Goal: Navigation & Orientation: Find specific page/section

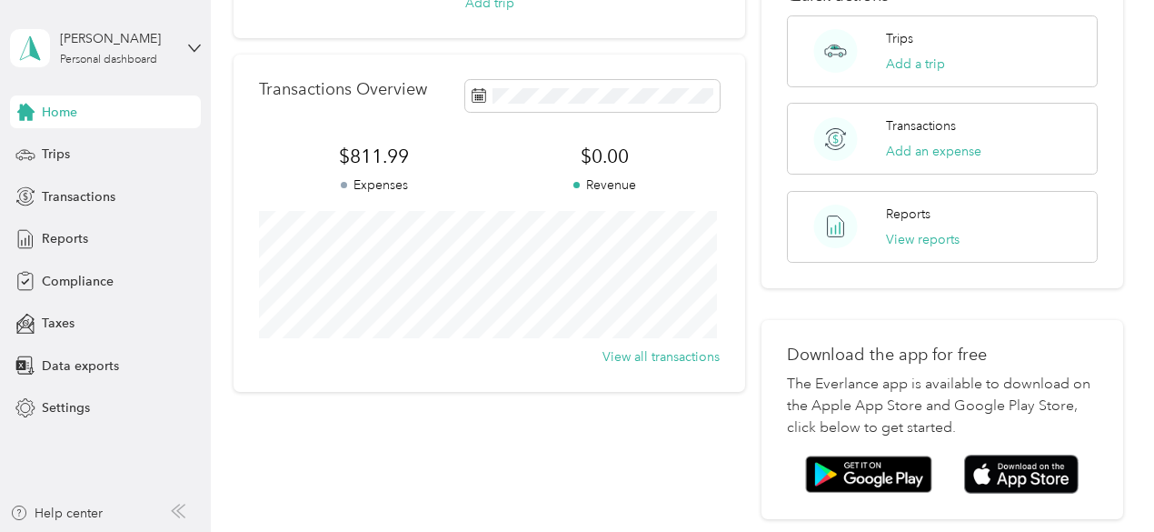
scroll to position [286, 0]
click at [84, 190] on span "Transactions" at bounding box center [79, 196] width 74 height 19
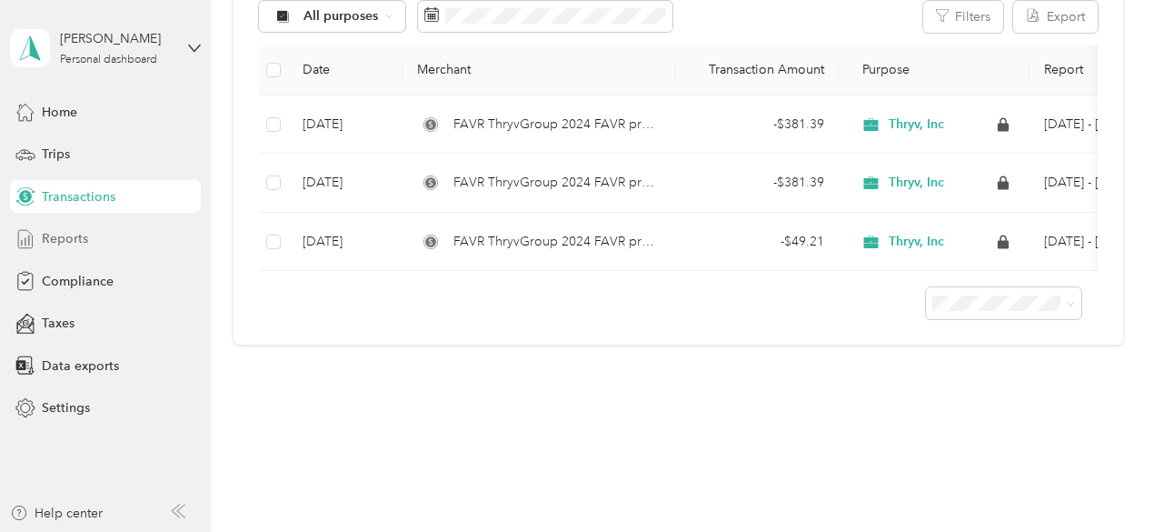
click at [58, 239] on span "Reports" at bounding box center [65, 238] width 46 height 19
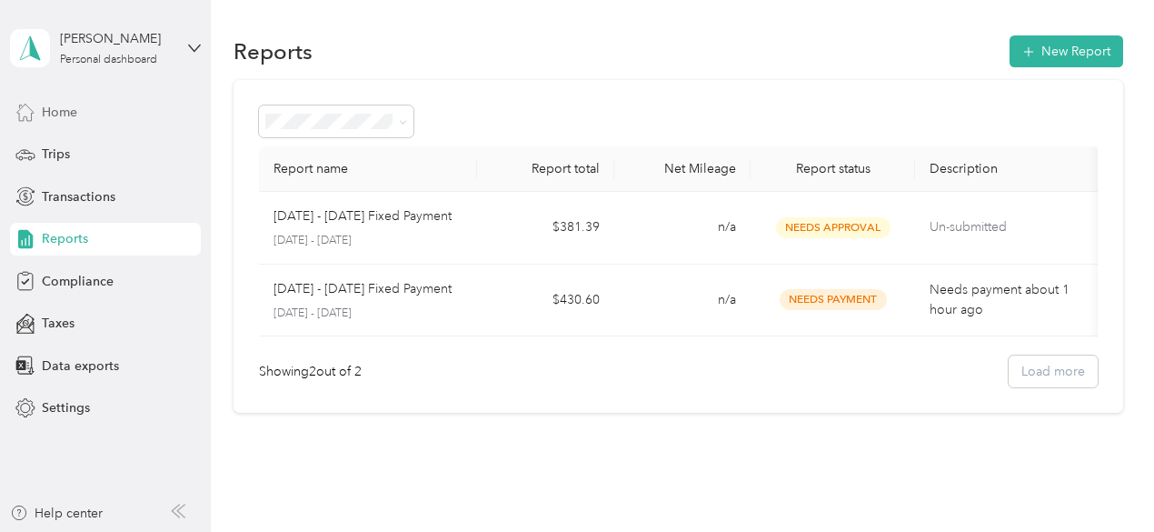
click at [55, 111] on span "Home" at bounding box center [59, 112] width 35 height 19
